Goal: Use online tool/utility: Utilize a website feature to perform a specific function

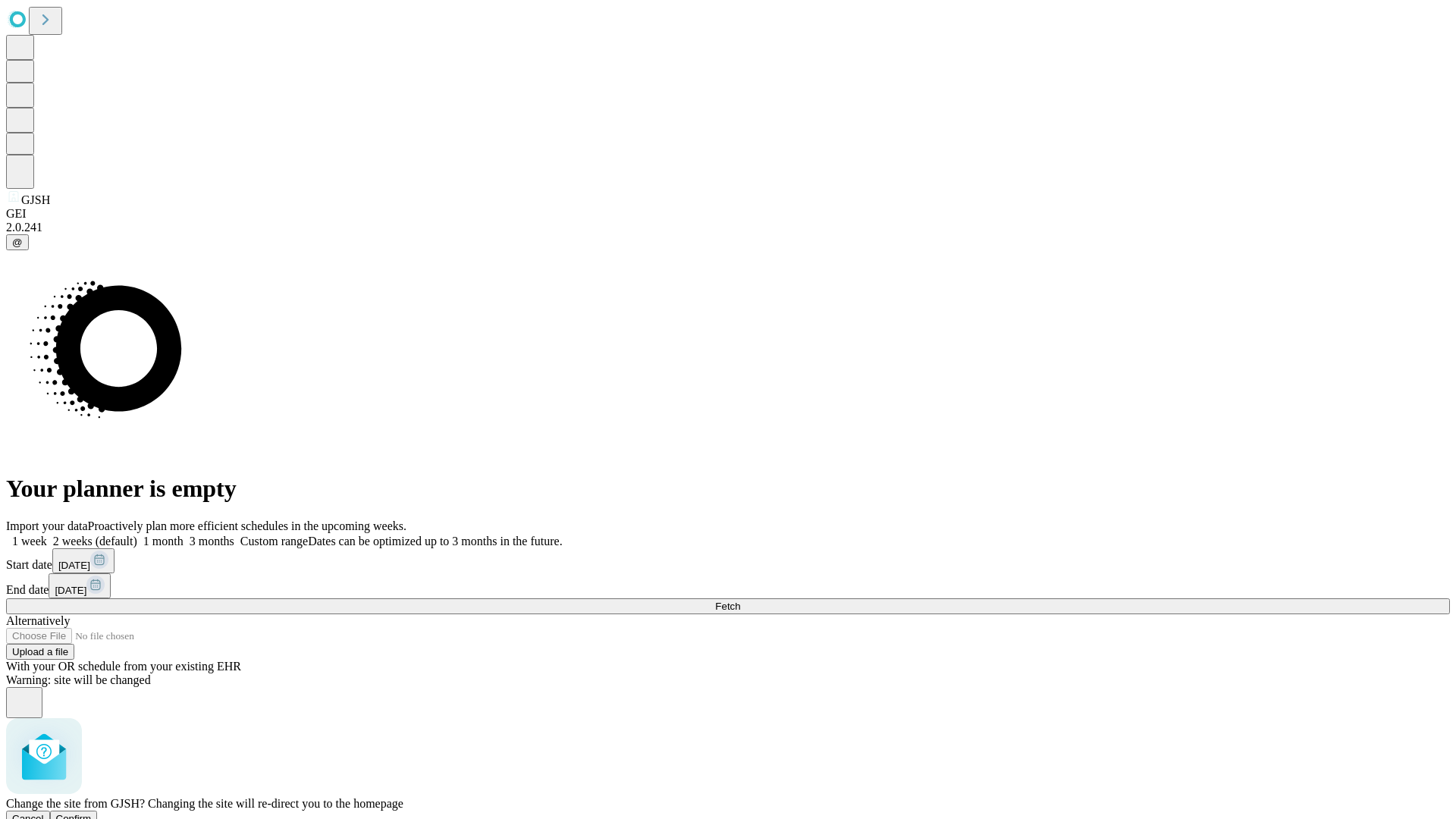
click at [92, 813] on span "Confirm" at bounding box center [74, 818] width 35 height 11
click at [184, 535] on label "1 month" at bounding box center [160, 541] width 46 height 13
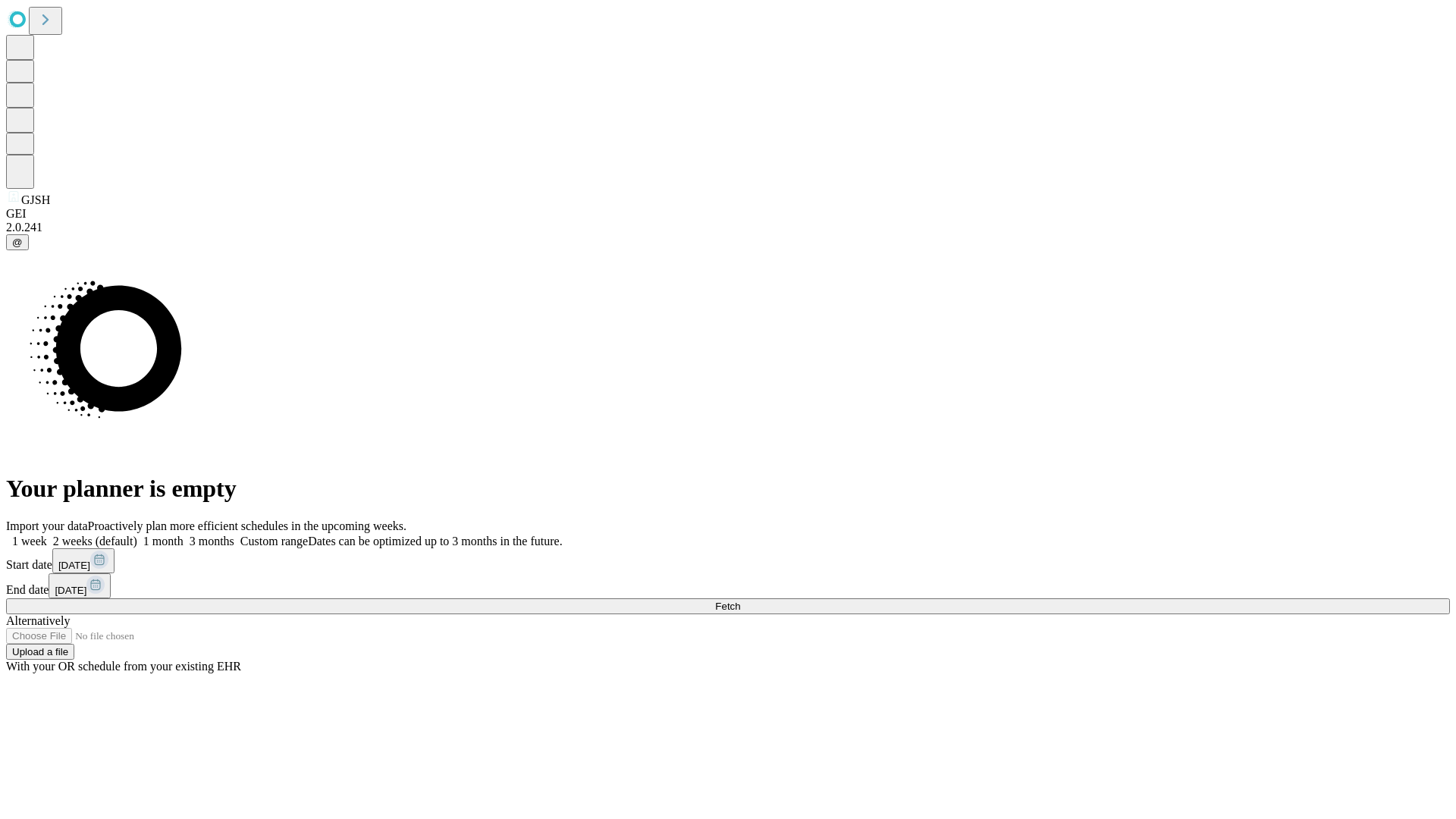
click at [740, 601] on span "Fetch" at bounding box center [727, 606] width 25 height 11
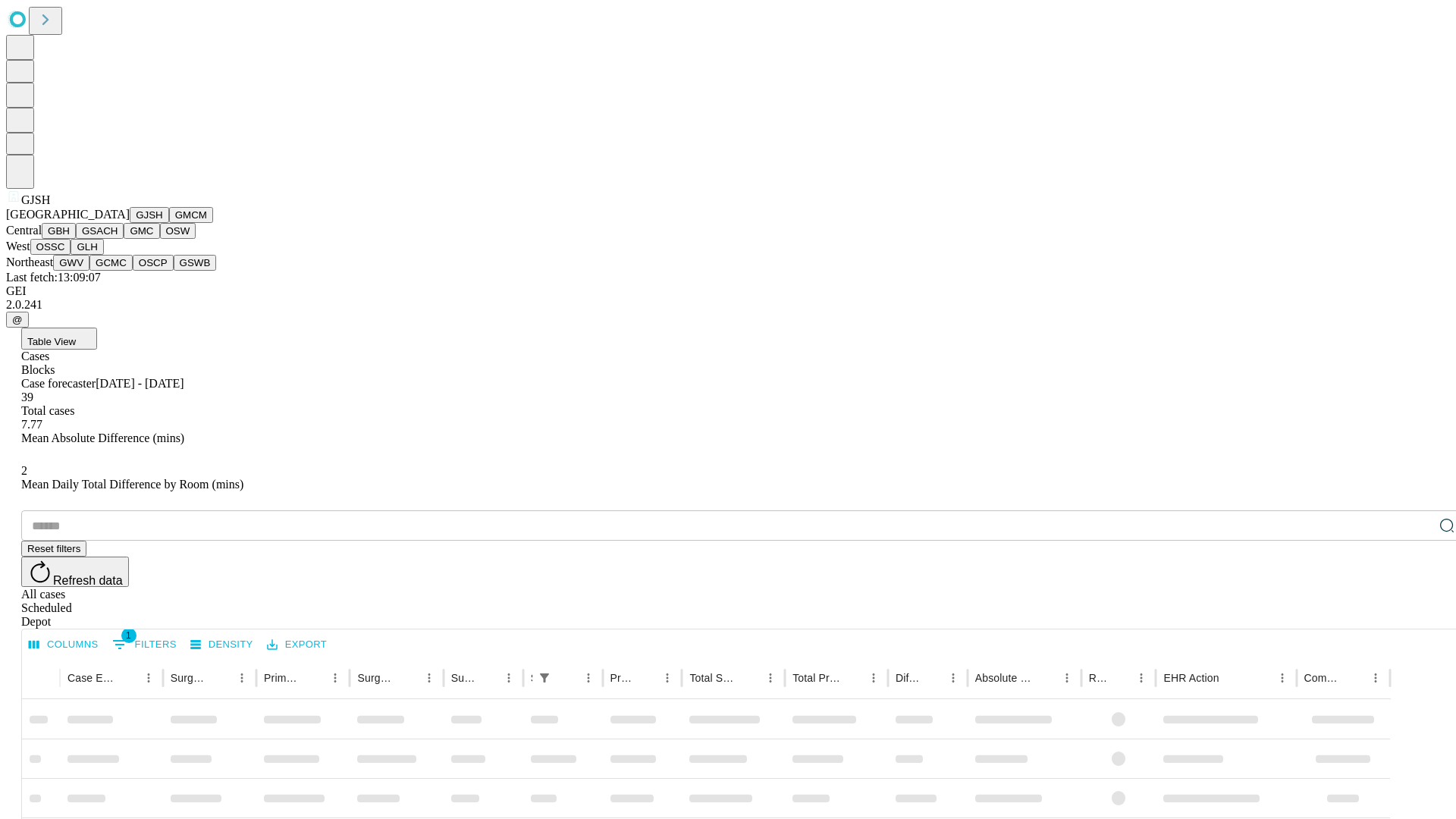
click at [169, 223] on button "GMCM" at bounding box center [190, 215] width 44 height 16
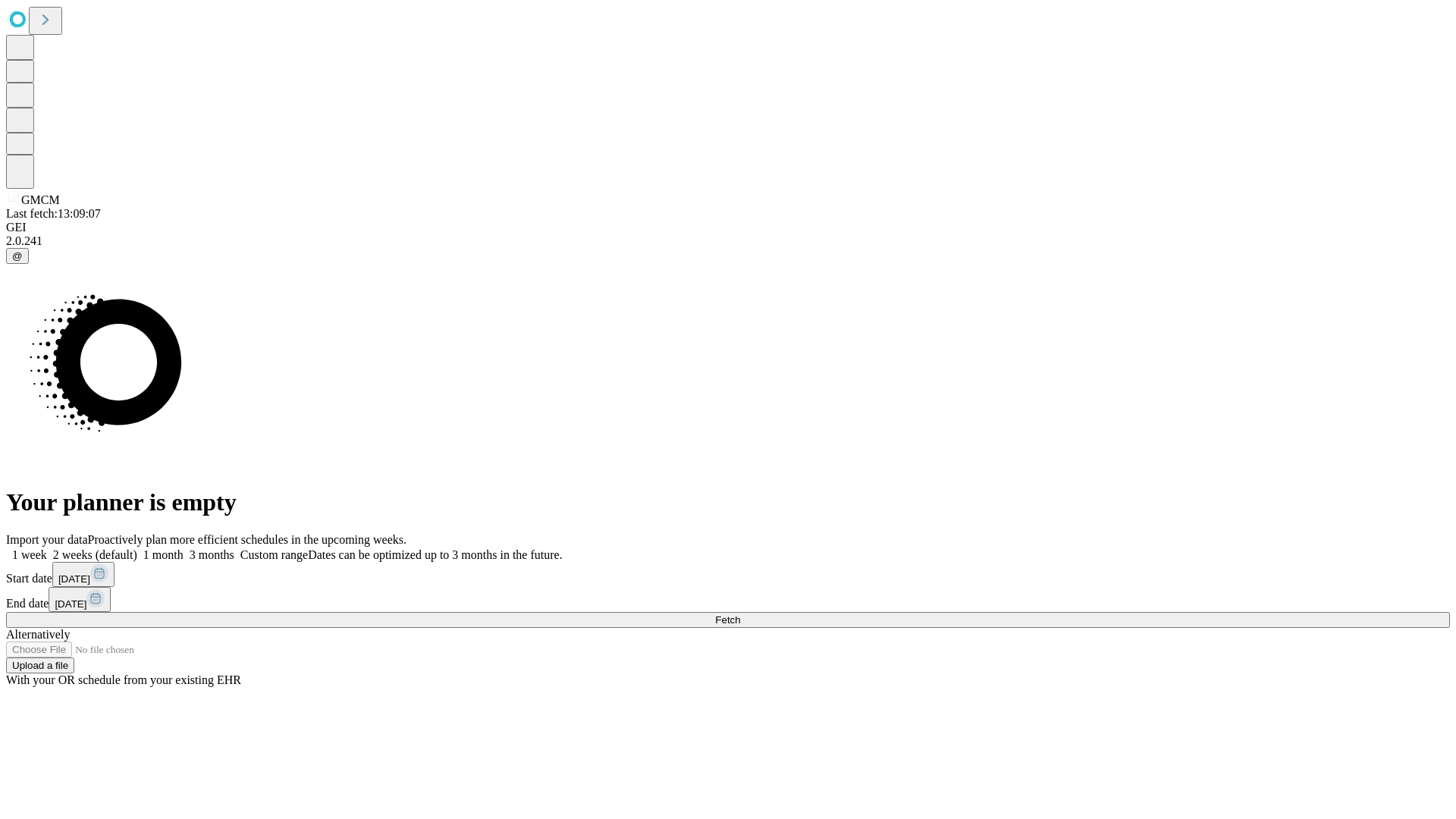
click at [184, 548] on label "1 month" at bounding box center [160, 554] width 46 height 13
click at [740, 615] on span "Fetch" at bounding box center [727, 620] width 25 height 11
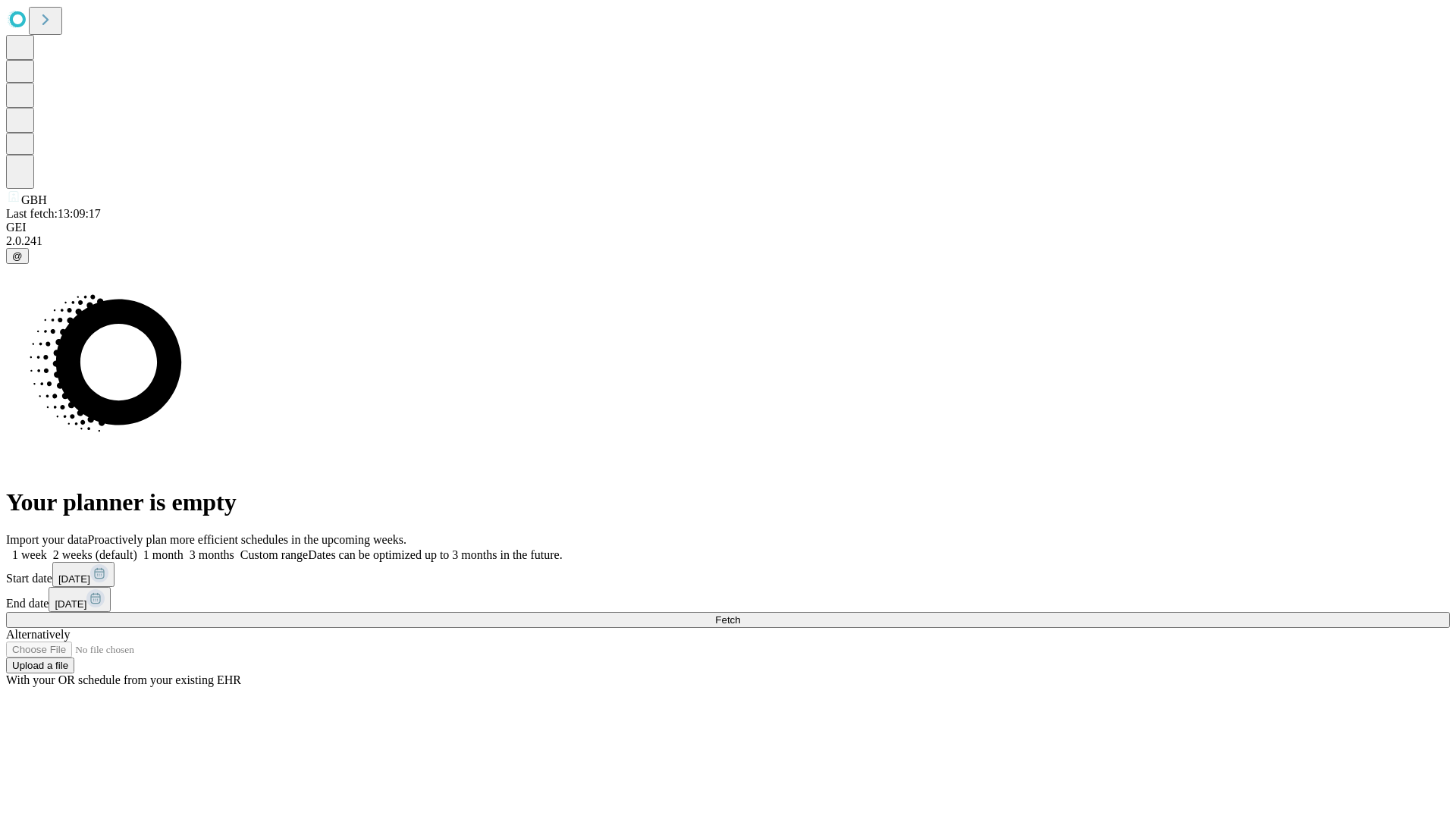
click at [184, 548] on label "1 month" at bounding box center [160, 554] width 46 height 13
click at [740, 615] on span "Fetch" at bounding box center [727, 620] width 25 height 11
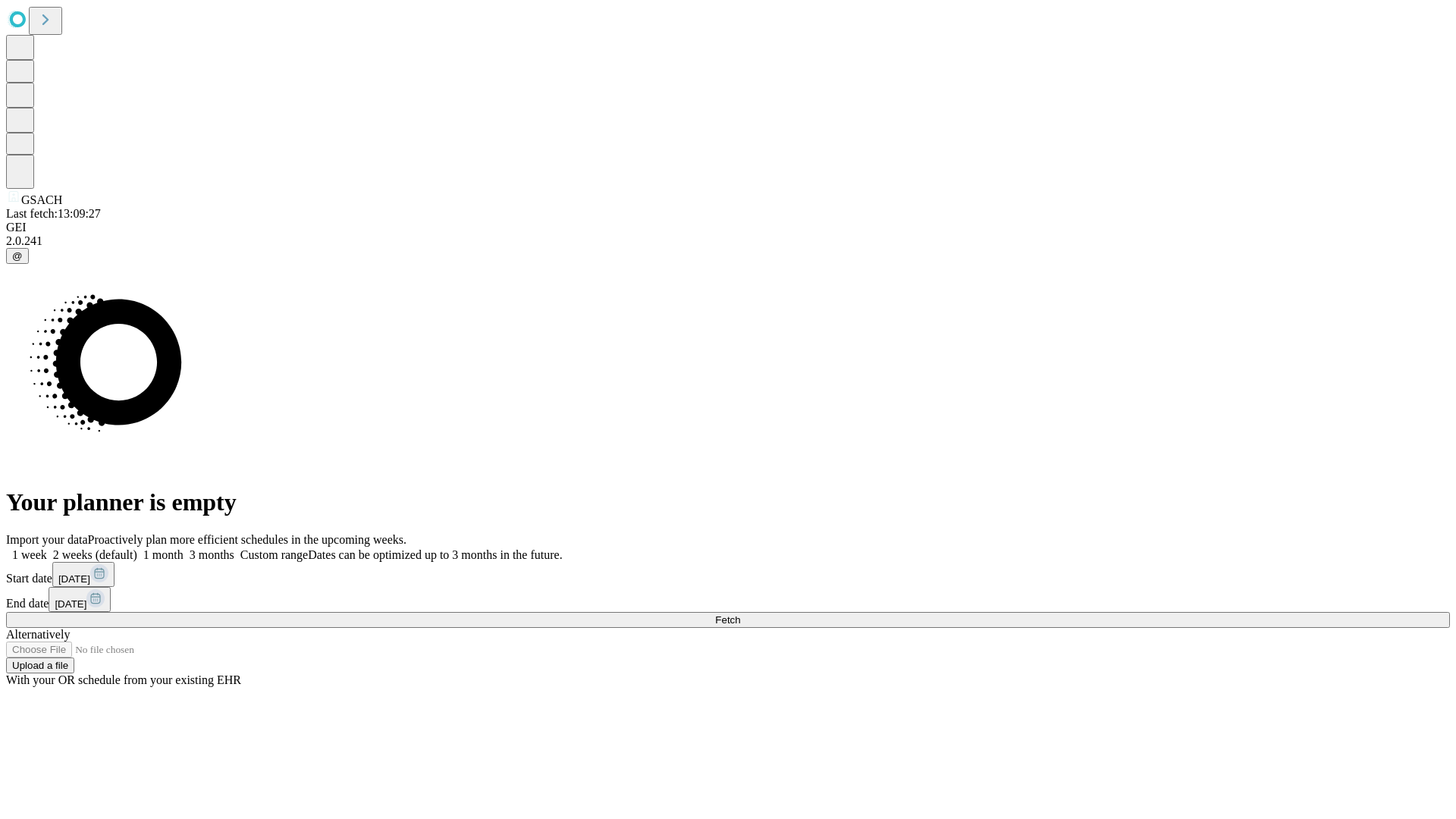
click at [184, 548] on label "1 month" at bounding box center [160, 554] width 46 height 13
click at [740, 615] on span "Fetch" at bounding box center [727, 620] width 25 height 11
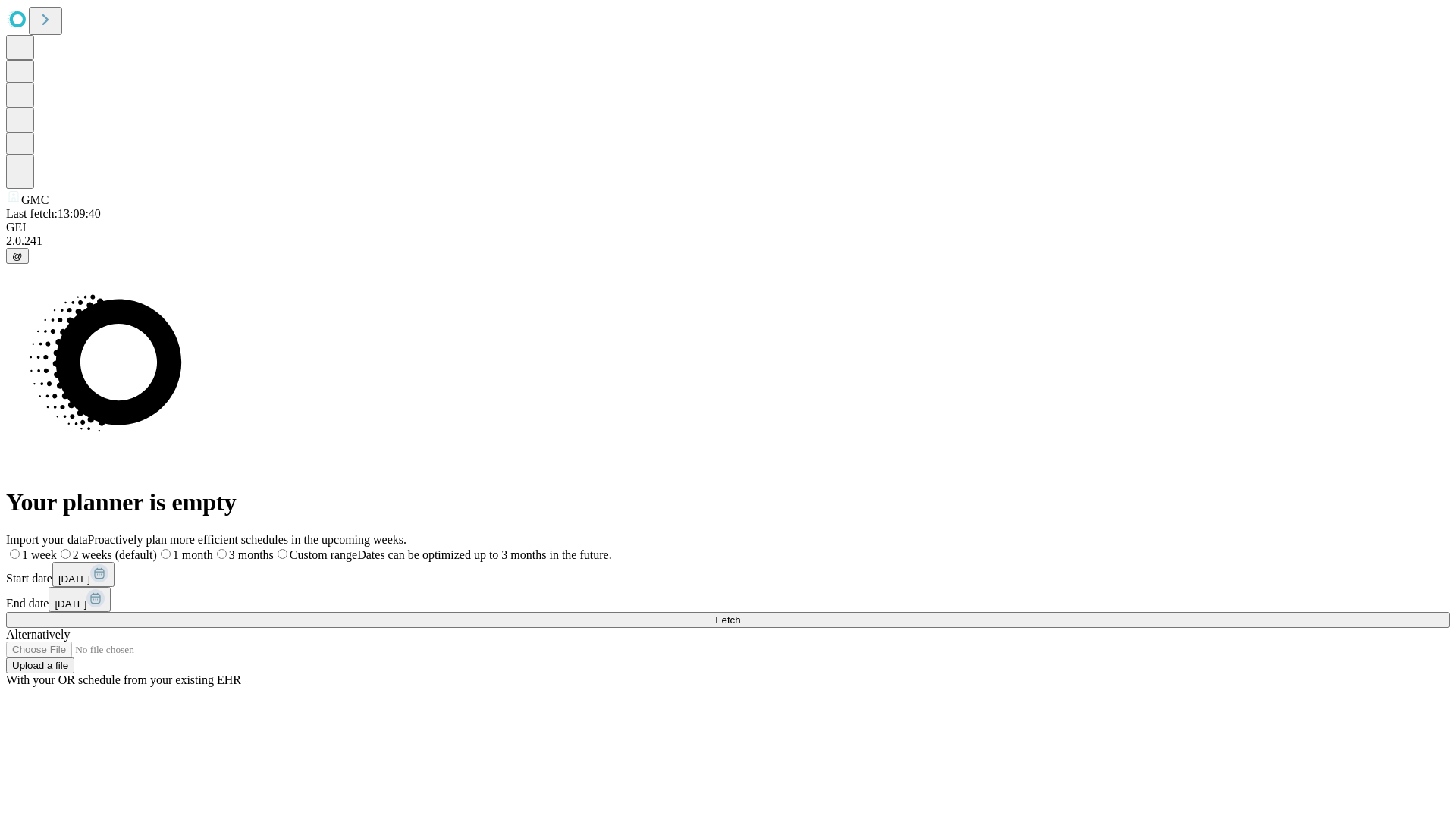
click at [213, 548] on label "1 month" at bounding box center [184, 554] width 56 height 13
click at [740, 615] on span "Fetch" at bounding box center [727, 620] width 25 height 11
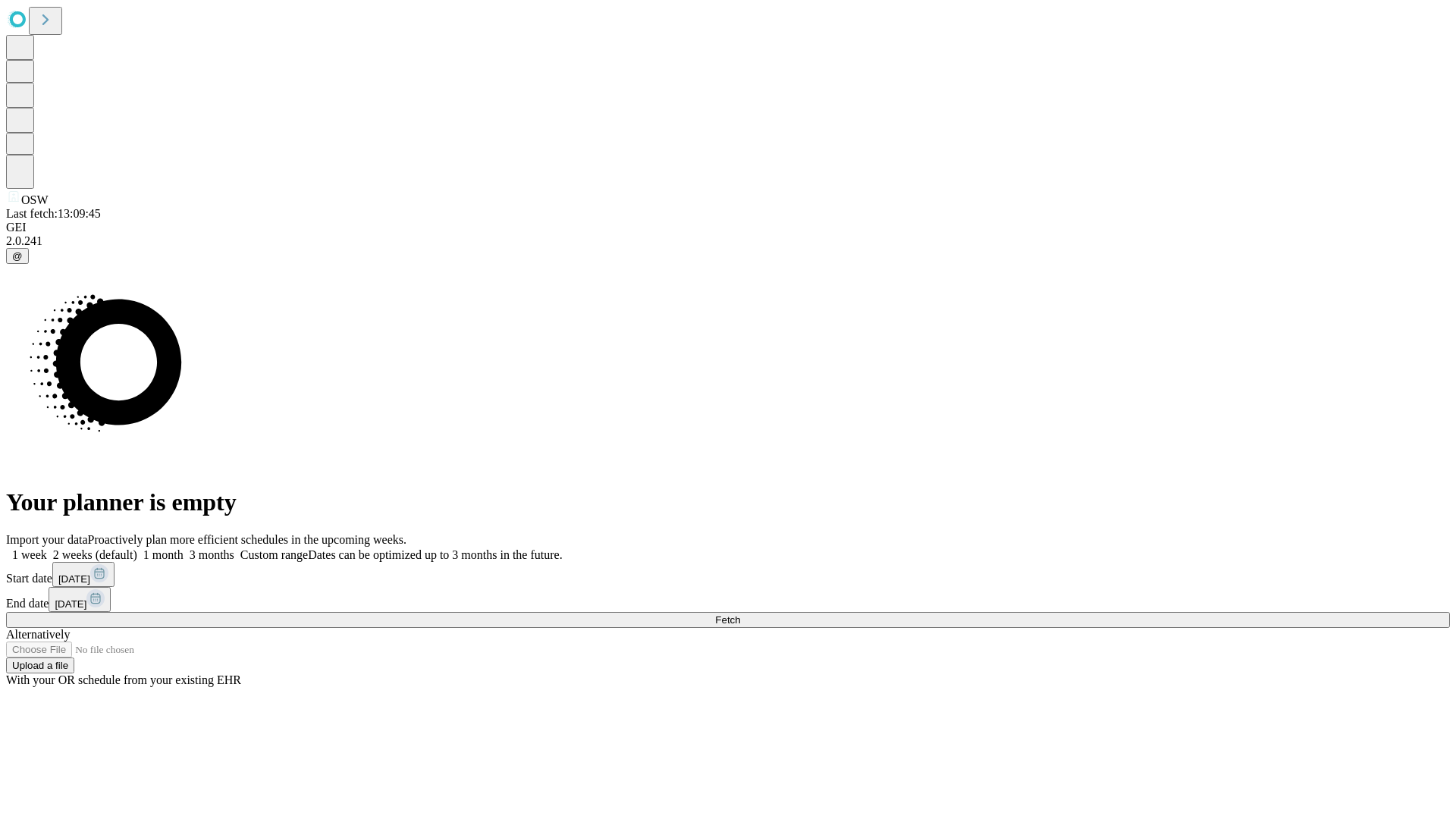
click at [184, 548] on label "1 month" at bounding box center [160, 554] width 46 height 13
click at [740, 615] on span "Fetch" at bounding box center [727, 620] width 25 height 11
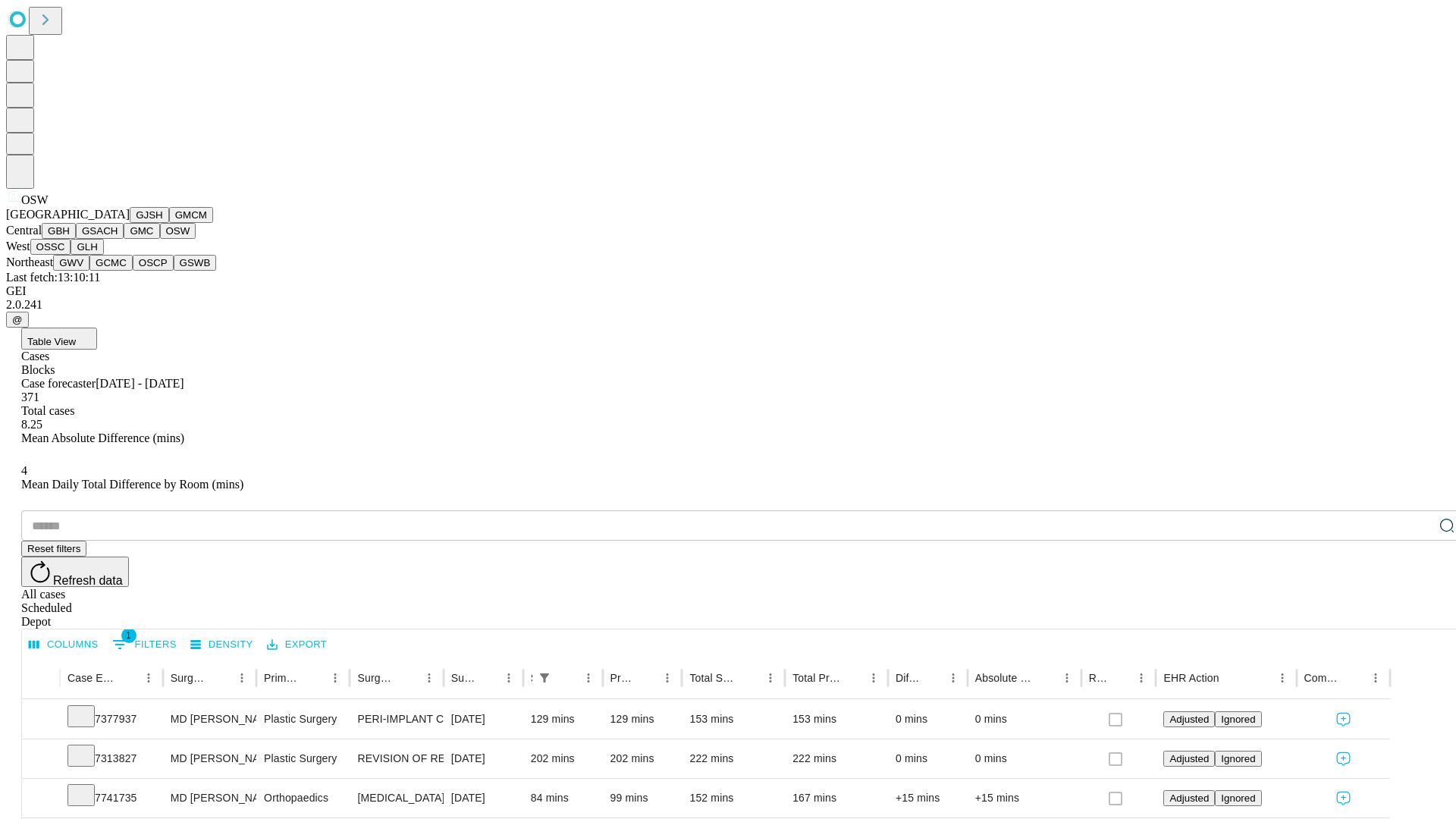
click at [71, 255] on button "OSSC" at bounding box center [50, 247] width 41 height 16
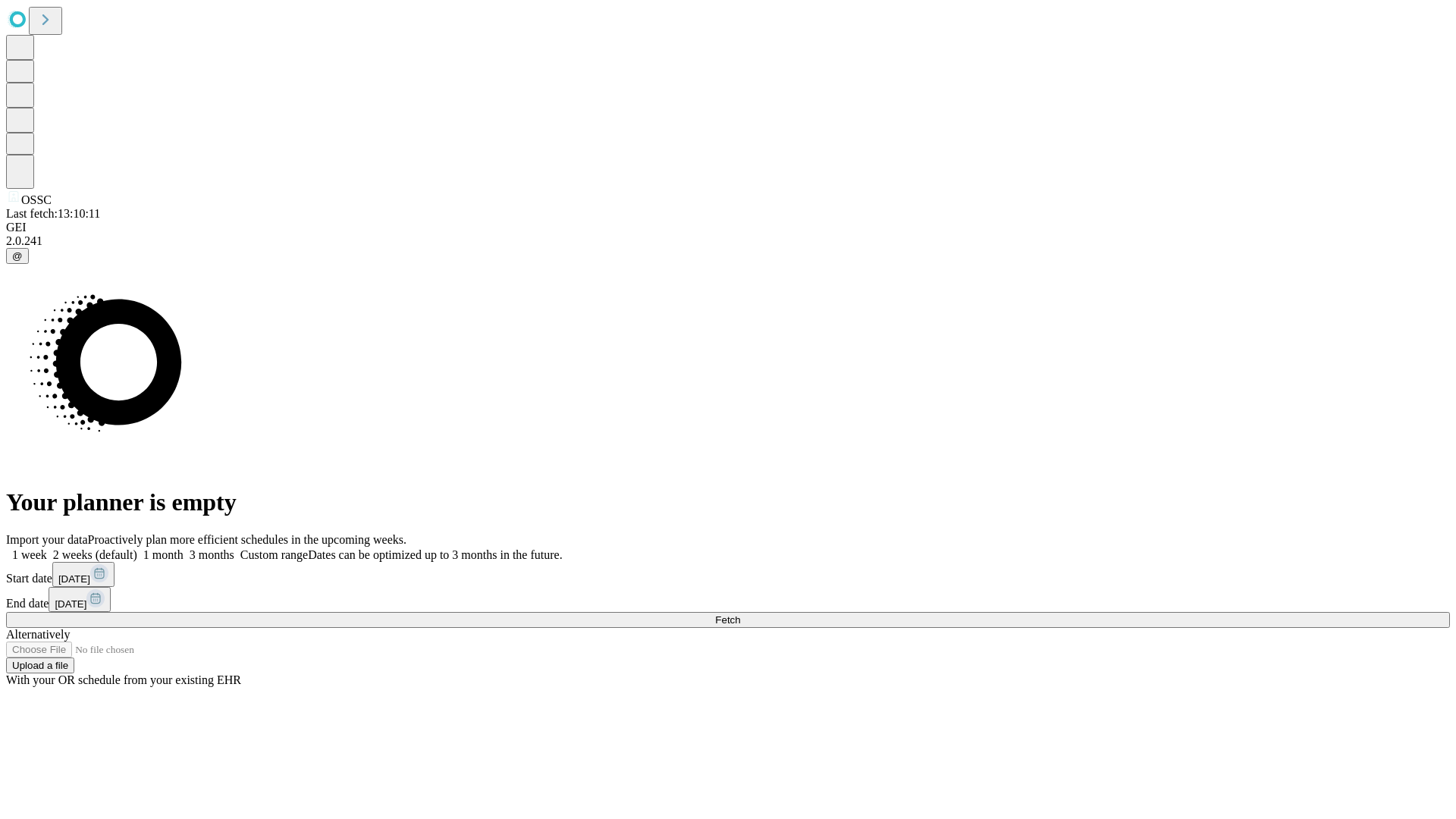
click at [184, 548] on label "1 month" at bounding box center [160, 554] width 46 height 13
click at [740, 615] on span "Fetch" at bounding box center [727, 620] width 25 height 11
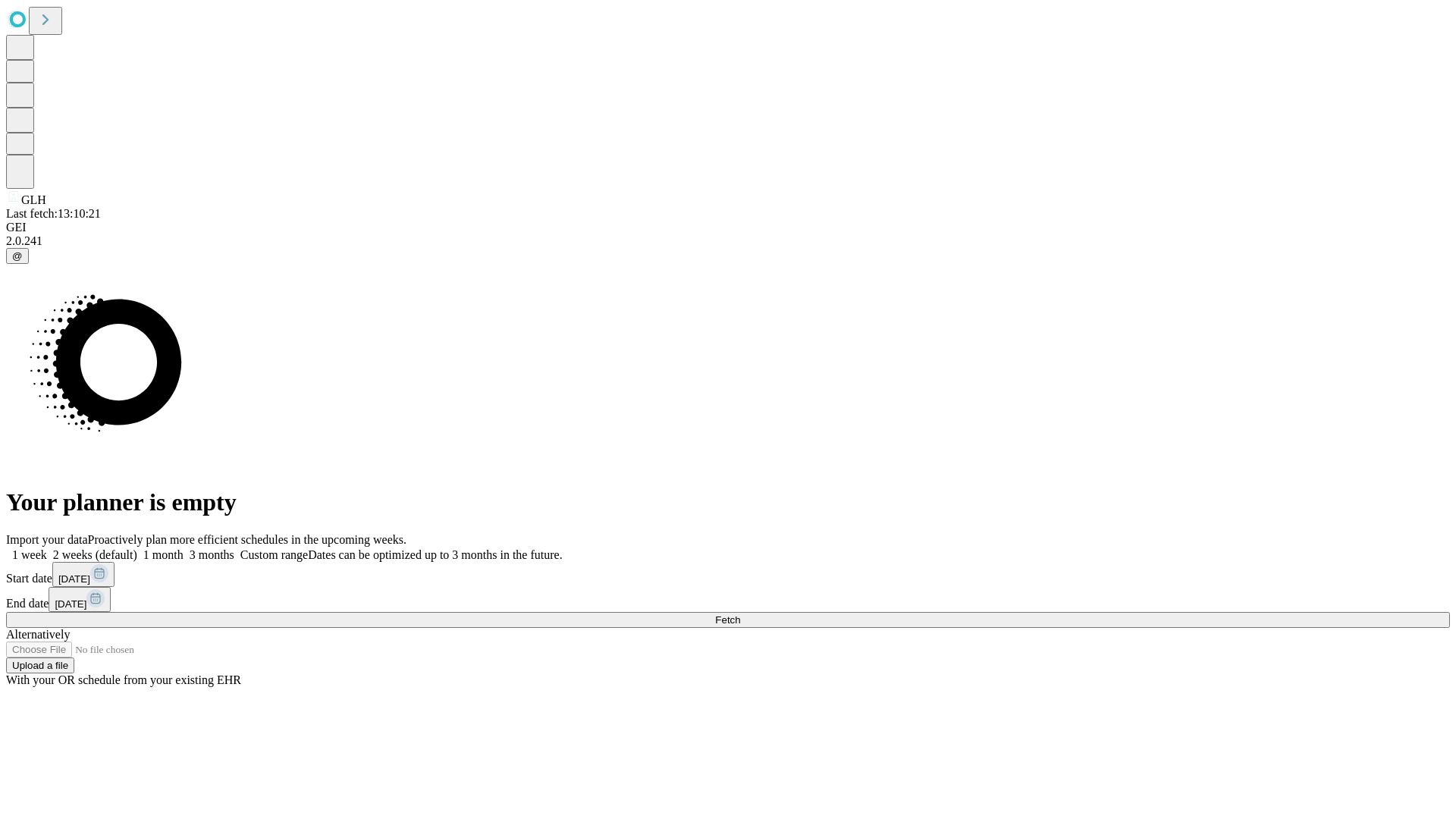
click at [184, 548] on label "1 month" at bounding box center [160, 554] width 46 height 13
click at [740, 615] on span "Fetch" at bounding box center [727, 620] width 25 height 11
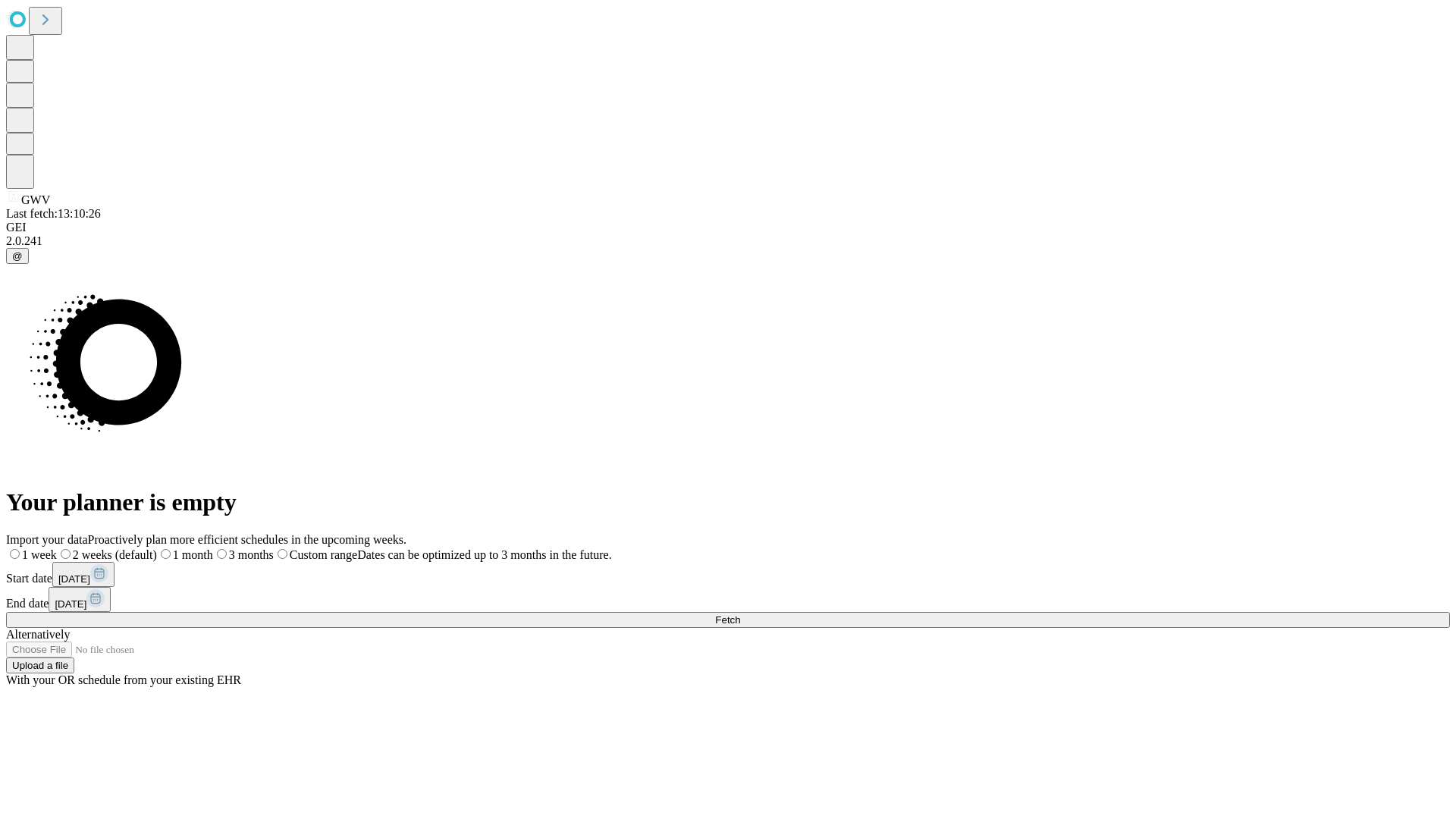
click at [740, 615] on span "Fetch" at bounding box center [727, 620] width 25 height 11
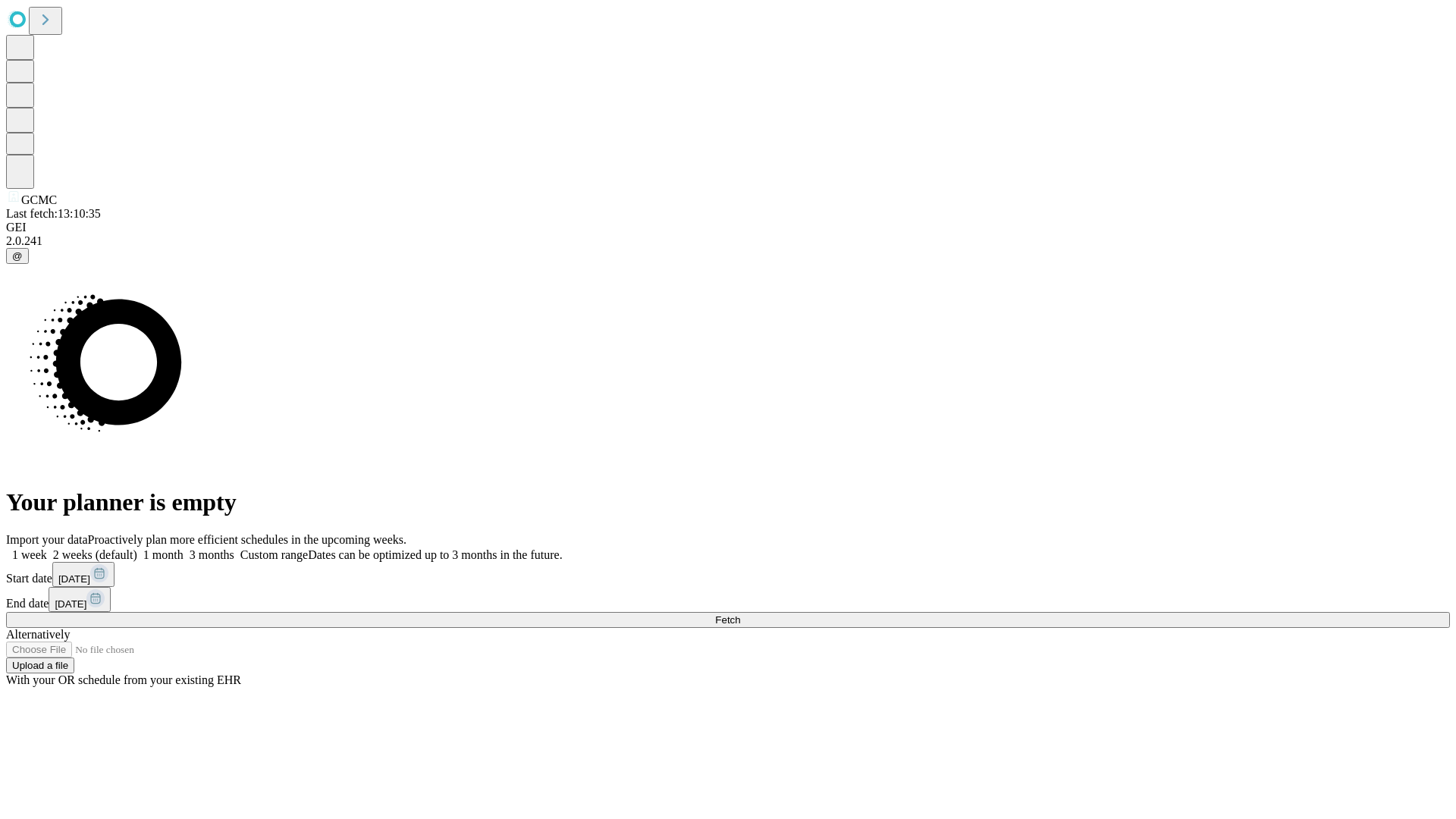
click at [184, 548] on label "1 month" at bounding box center [160, 554] width 46 height 13
click at [740, 615] on span "Fetch" at bounding box center [727, 620] width 25 height 11
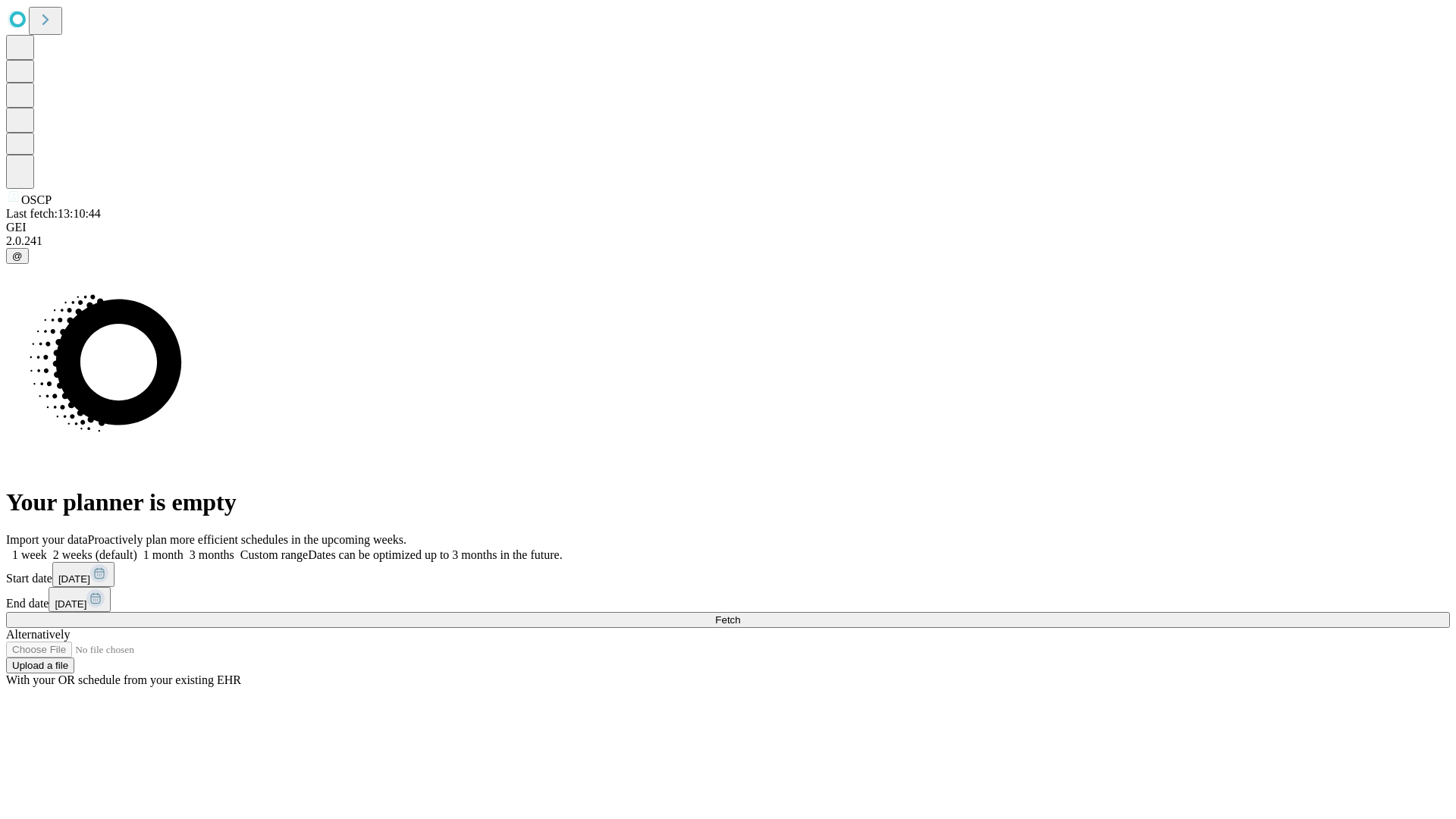
click at [184, 548] on label "1 month" at bounding box center [160, 554] width 46 height 13
click at [740, 615] on span "Fetch" at bounding box center [727, 620] width 25 height 11
